Goal: Information Seeking & Learning: Learn about a topic

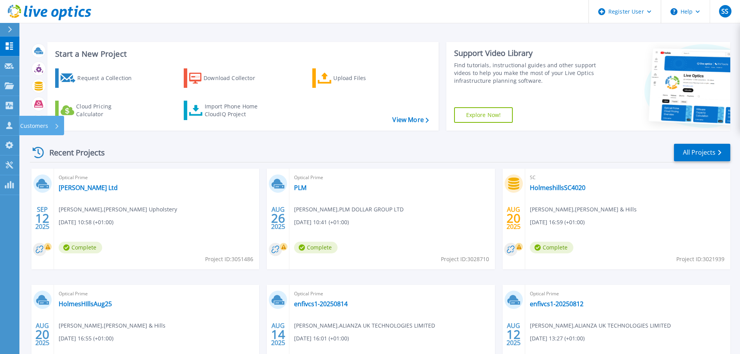
click at [9, 128] on icon at bounding box center [9, 125] width 6 height 7
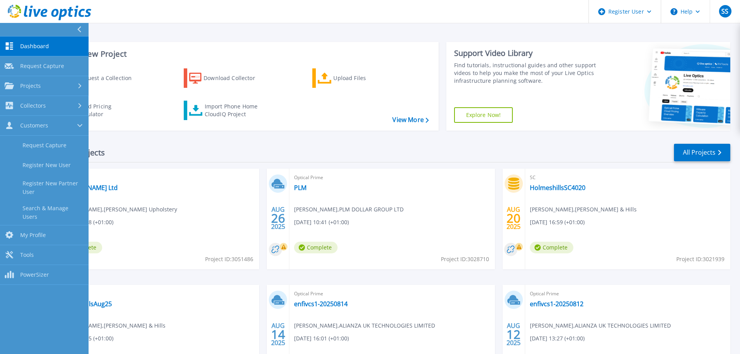
click at [35, 102] on span "Collectors" at bounding box center [33, 105] width 26 height 7
click at [34, 85] on span "Projects" at bounding box center [30, 85] width 21 height 7
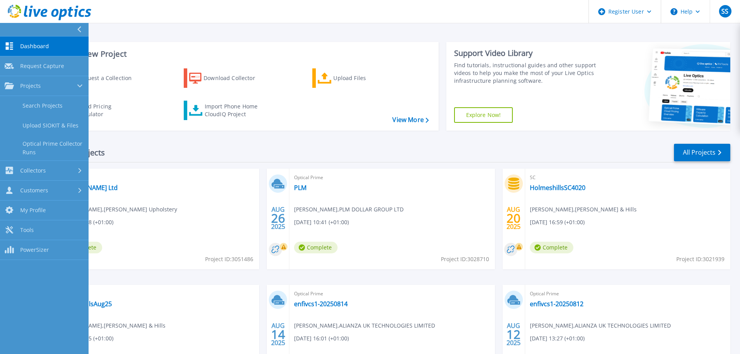
click at [37, 105] on link "Search Projects" at bounding box center [44, 106] width 89 height 20
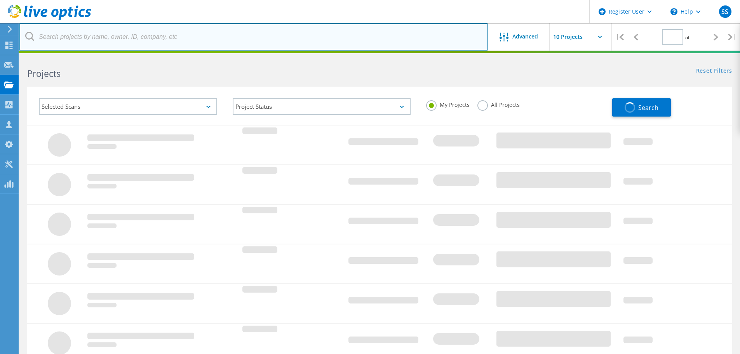
click at [110, 36] on input "text" at bounding box center [253, 36] width 469 height 27
type input "1"
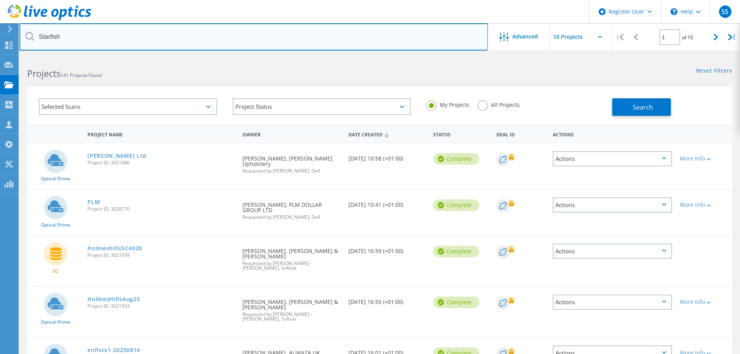
type input "Starfish"
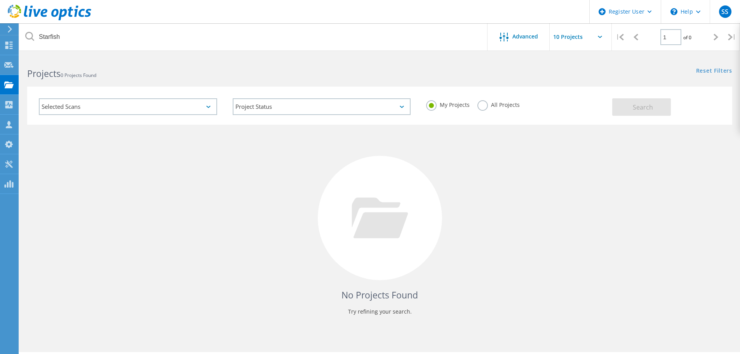
click at [477, 103] on label "All Projects" at bounding box center [498, 103] width 42 height 7
click at [0, 0] on input "All Projects" at bounding box center [0, 0] width 0 height 0
click at [642, 113] on button "Search" at bounding box center [641, 106] width 59 height 17
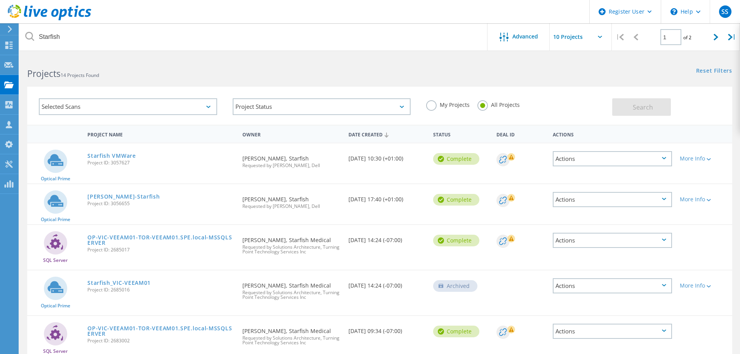
drag, startPoint x: 397, startPoint y: 159, endPoint x: 402, endPoint y: 159, distance: 5.1
click at [402, 159] on div "Date Created [DATE] 10:30 (+01:00)" at bounding box center [387, 156] width 85 height 26
click at [275, 201] on div "Requested By [PERSON_NAME], Starfish Requested by [PERSON_NAME], Dell" at bounding box center [292, 200] width 106 height 32
click at [268, 156] on div "Requested By [PERSON_NAME], Starfish Requested by [PERSON_NAME], Dell" at bounding box center [292, 159] width 106 height 32
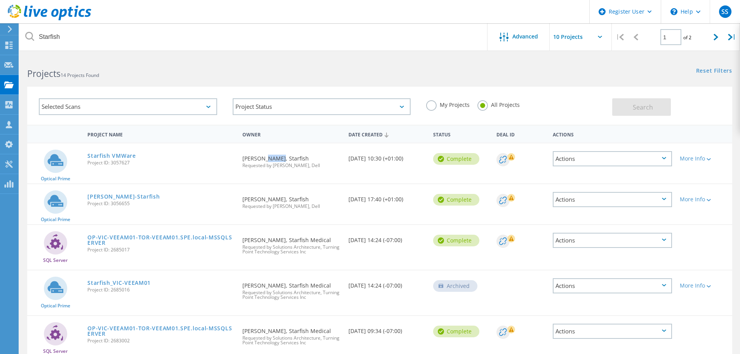
click at [268, 156] on div "Requested By [PERSON_NAME], Starfish Requested by [PERSON_NAME], Dell" at bounding box center [292, 159] width 106 height 32
click at [101, 156] on link "Starfish VMWare" at bounding box center [111, 155] width 49 height 5
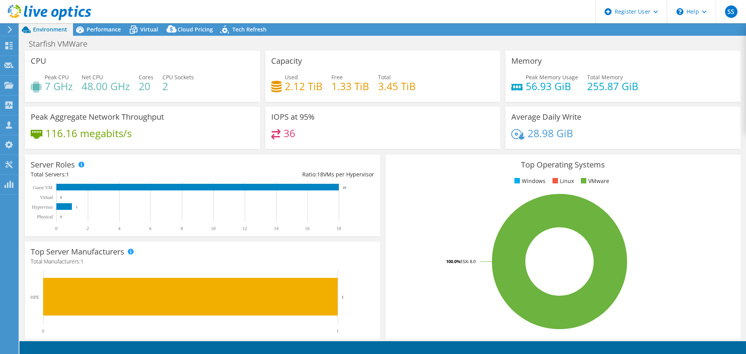
select select "EULondon"
select select "GBP"
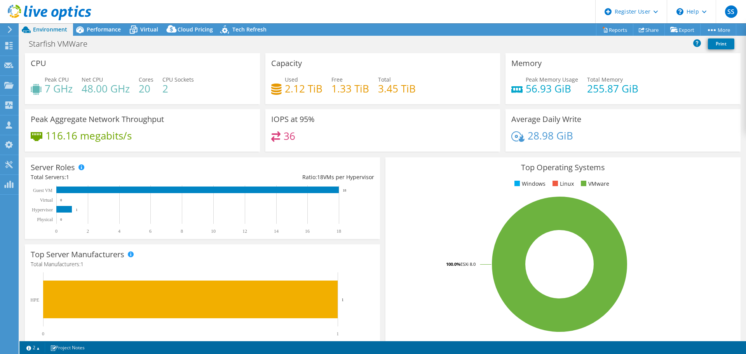
click at [113, 30] on span "Performance" at bounding box center [104, 29] width 34 height 7
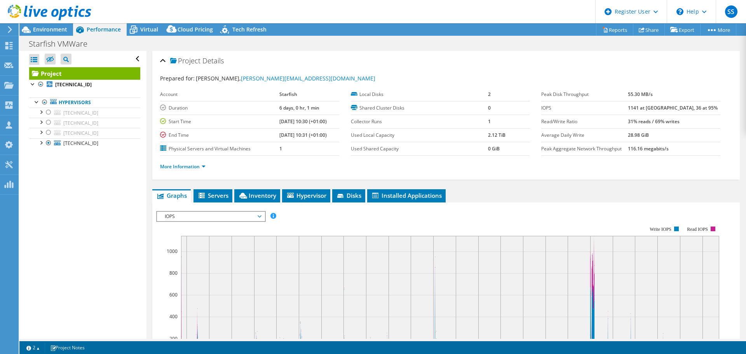
click at [41, 83] on div at bounding box center [41, 84] width 8 height 9
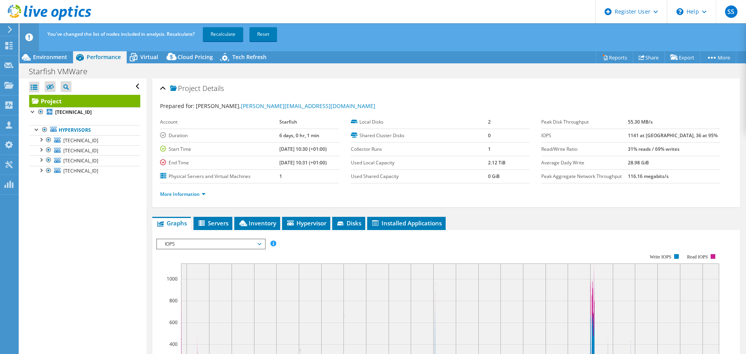
click at [225, 30] on link "Recalculate" at bounding box center [223, 34] width 40 height 14
click at [51, 59] on span "Environment" at bounding box center [50, 56] width 34 height 7
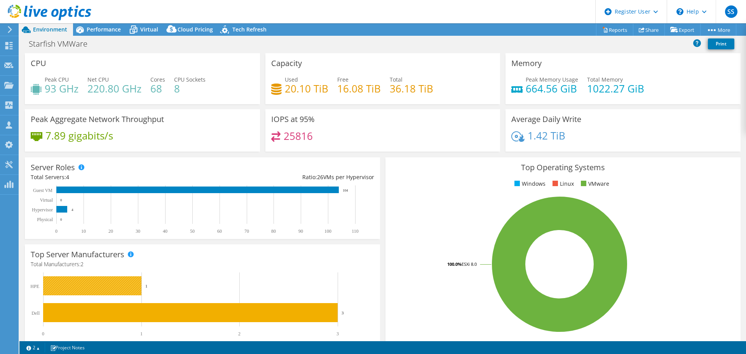
scroll to position [39, 0]
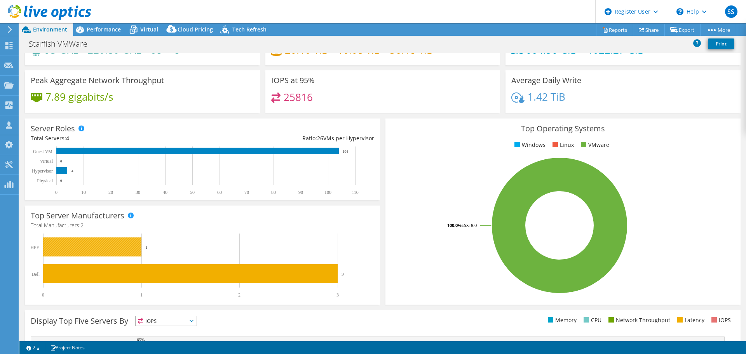
click at [113, 249] on rect at bounding box center [92, 246] width 98 height 19
click at [106, 32] on span "Performance" at bounding box center [104, 29] width 34 height 7
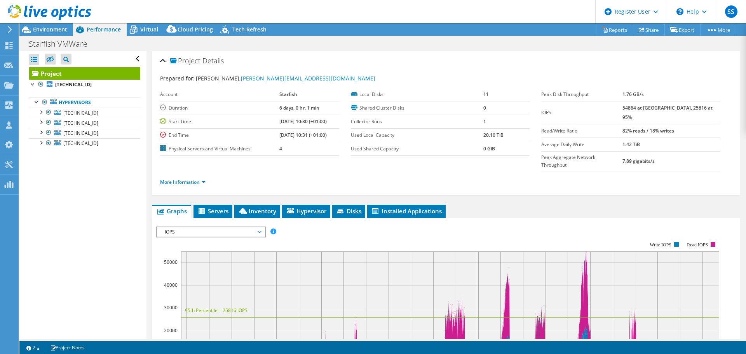
click at [219, 205] on li "Servers" at bounding box center [212, 211] width 39 height 13
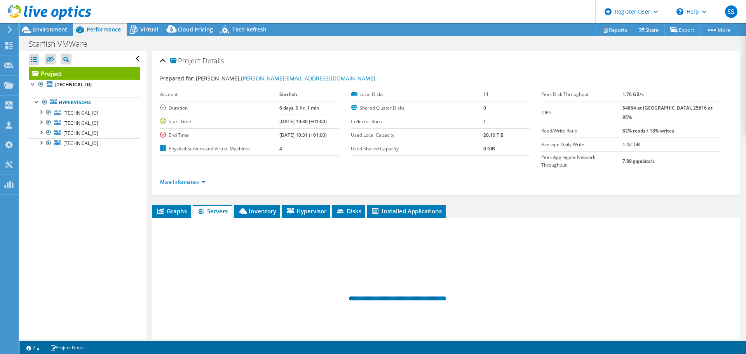
scroll to position [58, 0]
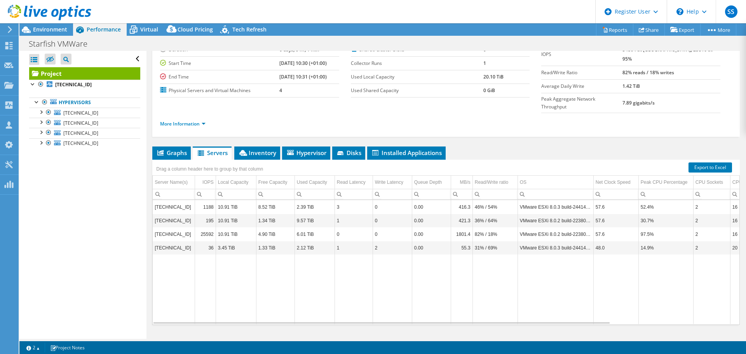
click at [256, 149] on span "Inventory" at bounding box center [257, 153] width 38 height 8
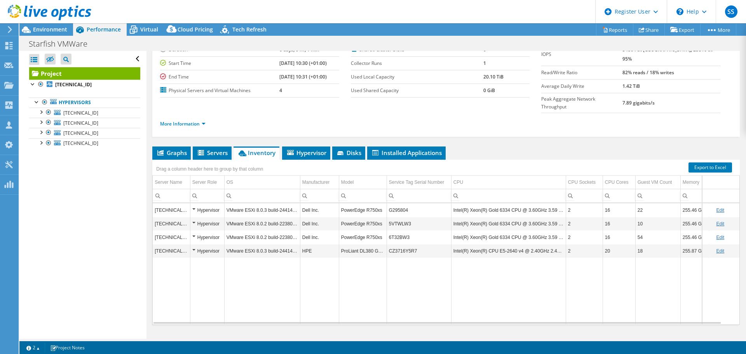
click at [42, 84] on div at bounding box center [41, 84] width 8 height 9
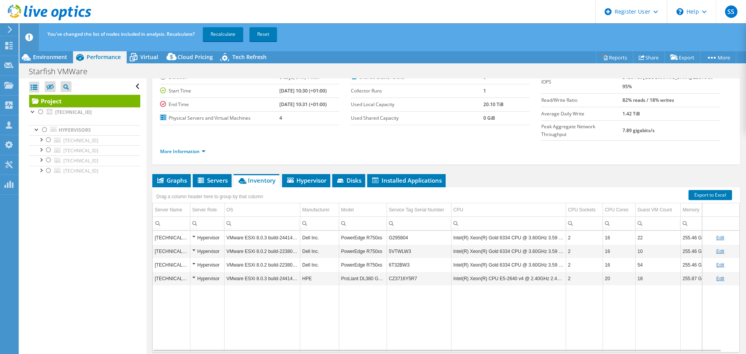
click at [50, 171] on div at bounding box center [49, 170] width 8 height 9
click at [106, 220] on div "Open All Close All Hide Excluded Nodes Project Tree Filter" at bounding box center [82, 222] width 127 height 288
click at [225, 34] on link "Recalculate" at bounding box center [223, 34] width 40 height 14
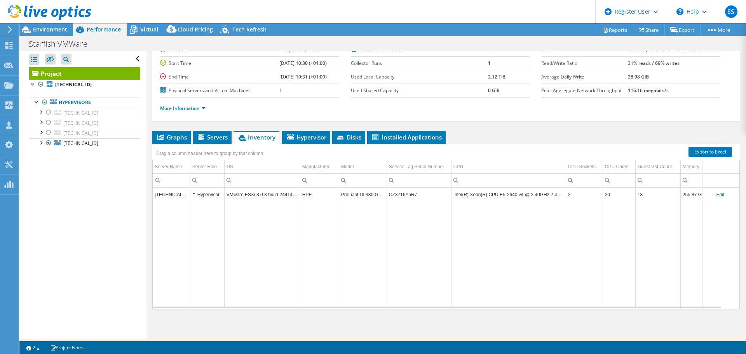
click at [57, 30] on span "Environment" at bounding box center [50, 29] width 34 height 7
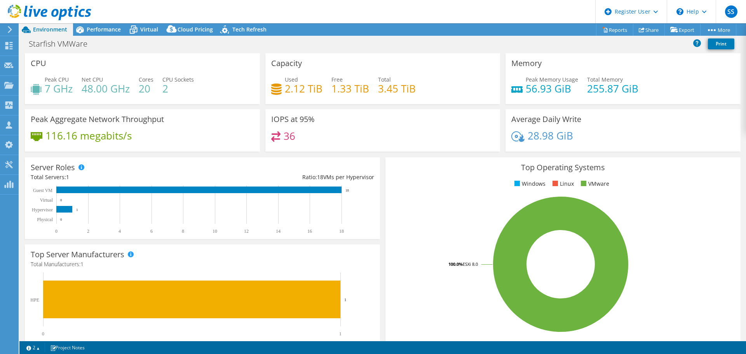
click at [57, 31] on span "Environment" at bounding box center [50, 29] width 34 height 7
drag, startPoint x: 380, startPoint y: 89, endPoint x: 417, endPoint y: 88, distance: 37.3
click at [417, 88] on div "Used 2.12 TiB Free 1.33 TiB Total 3.45 TiB" at bounding box center [382, 87] width 223 height 25
click at [378, 90] on h4 "3.45 TiB" at bounding box center [397, 88] width 38 height 9
drag, startPoint x: 415, startPoint y: 90, endPoint x: 374, endPoint y: 91, distance: 40.8
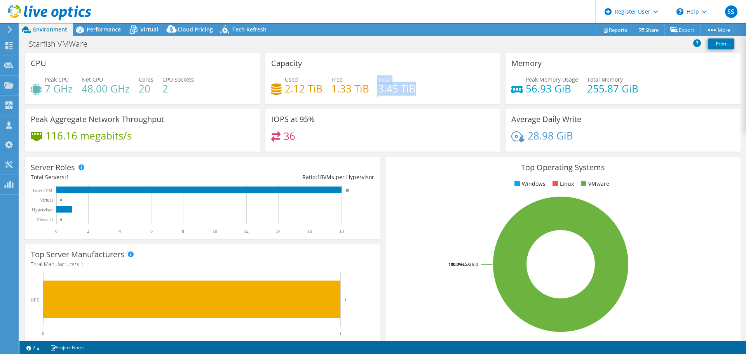
click at [374, 91] on div "Used 2.12 TiB Free 1.33 TiB Total 3.45 TiB" at bounding box center [382, 87] width 223 height 25
click at [555, 90] on h4 "56.93 GiB" at bounding box center [552, 88] width 52 height 9
click at [587, 92] on h4 "255.87 GiB" at bounding box center [612, 88] width 51 height 9
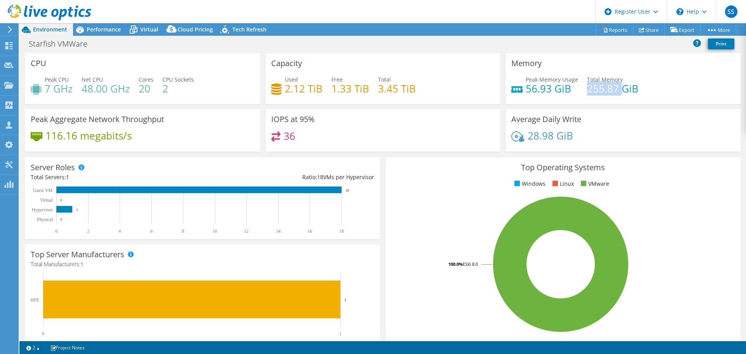
click at [587, 92] on h4 "255.87 GiB" at bounding box center [612, 88] width 51 height 9
click at [591, 92] on h4 "255.87 GiB" at bounding box center [612, 88] width 51 height 9
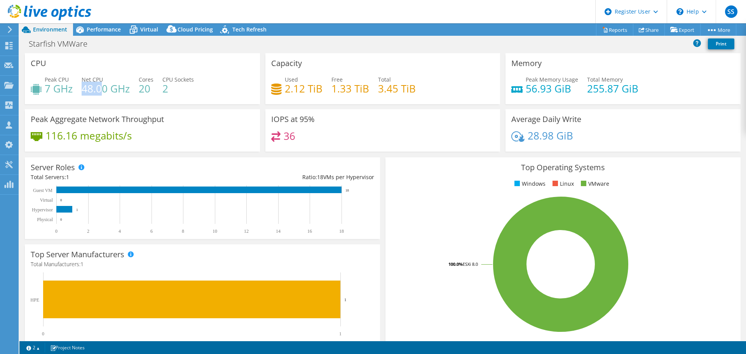
drag, startPoint x: 83, startPoint y: 91, endPoint x: 100, endPoint y: 92, distance: 17.1
click at [100, 92] on h4 "48.00 GHz" at bounding box center [106, 88] width 48 height 9
click at [48, 91] on h4 "7 GHz" at bounding box center [59, 88] width 28 height 9
drag, startPoint x: 139, startPoint y: 90, endPoint x: 145, endPoint y: 90, distance: 5.4
click at [145, 90] on h4 "20" at bounding box center [146, 88] width 15 height 9
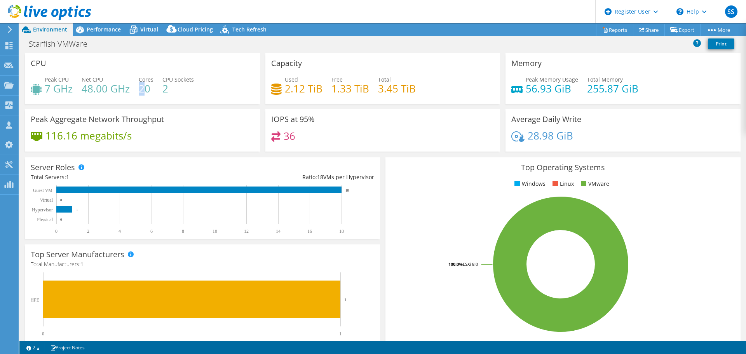
click at [144, 91] on h4 "20" at bounding box center [146, 88] width 15 height 9
click at [145, 92] on h4 "20" at bounding box center [146, 88] width 15 height 9
drag, startPoint x: 376, startPoint y: 89, endPoint x: 430, endPoint y: 88, distance: 54.0
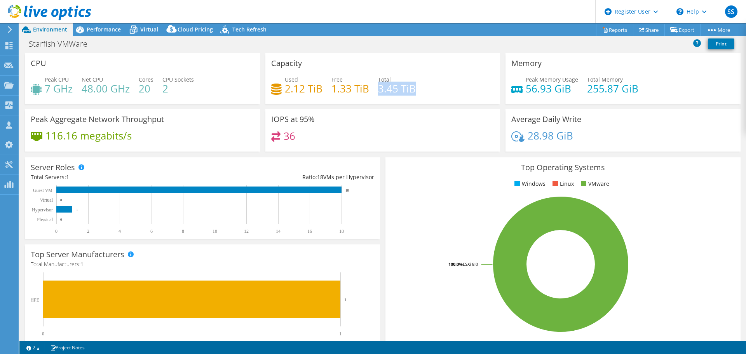
click at [430, 88] on div "Used 2.12 TiB Free 1.33 TiB Total 3.45 TiB" at bounding box center [382, 87] width 223 height 25
click at [99, 31] on span "Performance" at bounding box center [104, 29] width 34 height 7
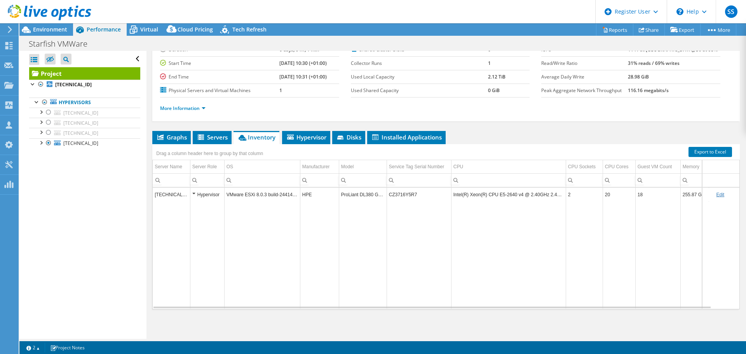
click at [142, 28] on span "Virtual" at bounding box center [149, 29] width 18 height 7
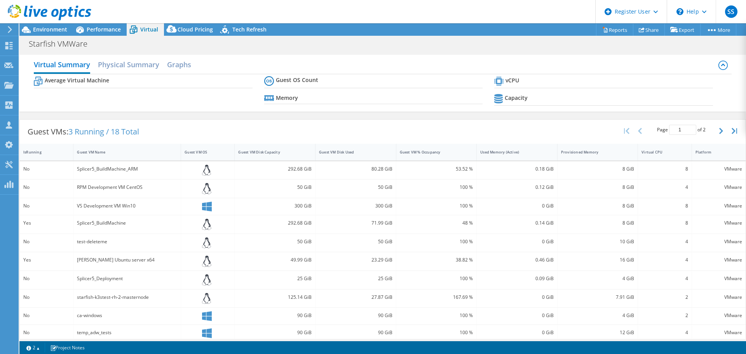
click at [99, 32] on span "Performance" at bounding box center [104, 29] width 34 height 7
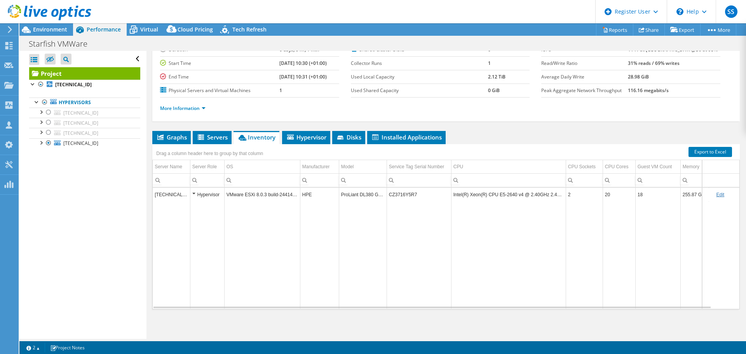
click at [212, 136] on span "Servers" at bounding box center [212, 137] width 31 height 8
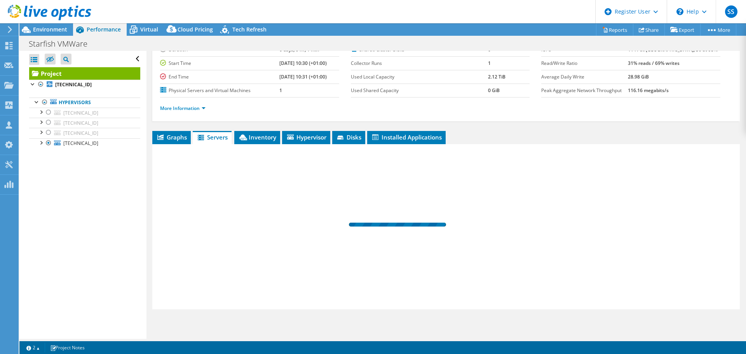
click at [250, 135] on span "Inventory" at bounding box center [257, 137] width 38 height 8
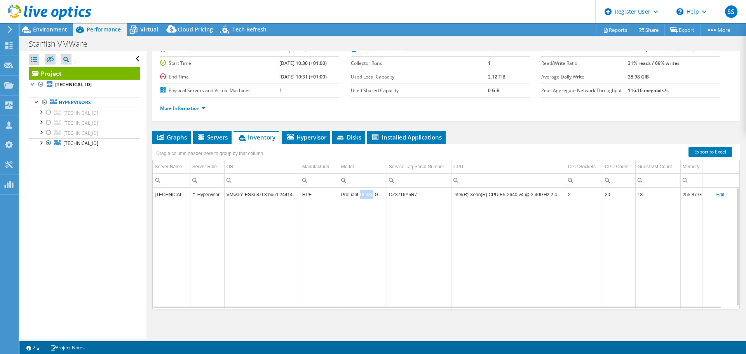
drag, startPoint x: 359, startPoint y: 196, endPoint x: 372, endPoint y: 195, distance: 12.5
click at [372, 195] on td "ProLiant DL380 Gen9" at bounding box center [363, 195] width 48 height 14
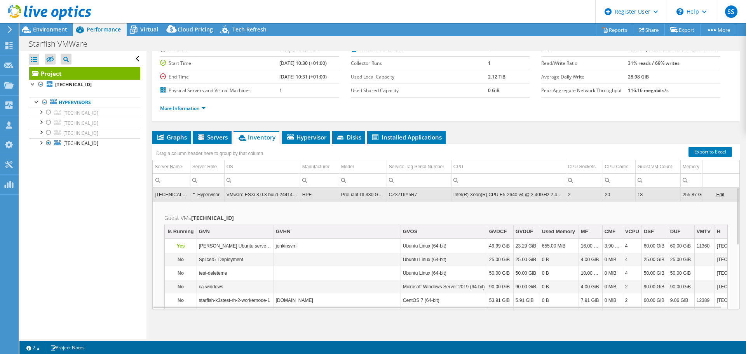
click at [76, 201] on div "Open All Close All Hide Excluded Nodes Project Tree Filter" at bounding box center [82, 195] width 127 height 288
click at [32, 33] on icon at bounding box center [26, 30] width 14 height 14
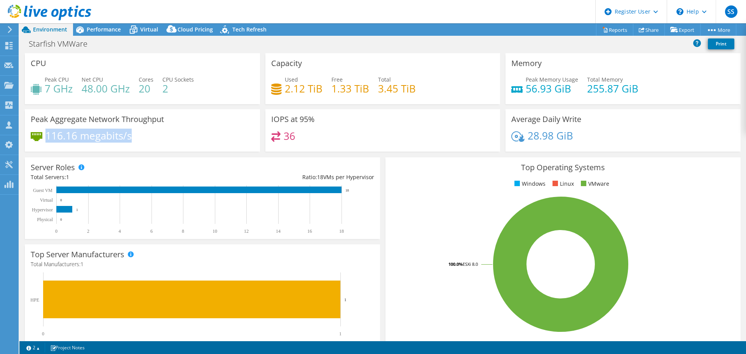
drag, startPoint x: 48, startPoint y: 136, endPoint x: 151, endPoint y: 136, distance: 103.0
click at [151, 136] on div "116.16 megabits/s" at bounding box center [142, 139] width 223 height 16
click at [180, 137] on div "116.16 megabits/s" at bounding box center [142, 139] width 223 height 16
